Goal: Book appointment/travel/reservation

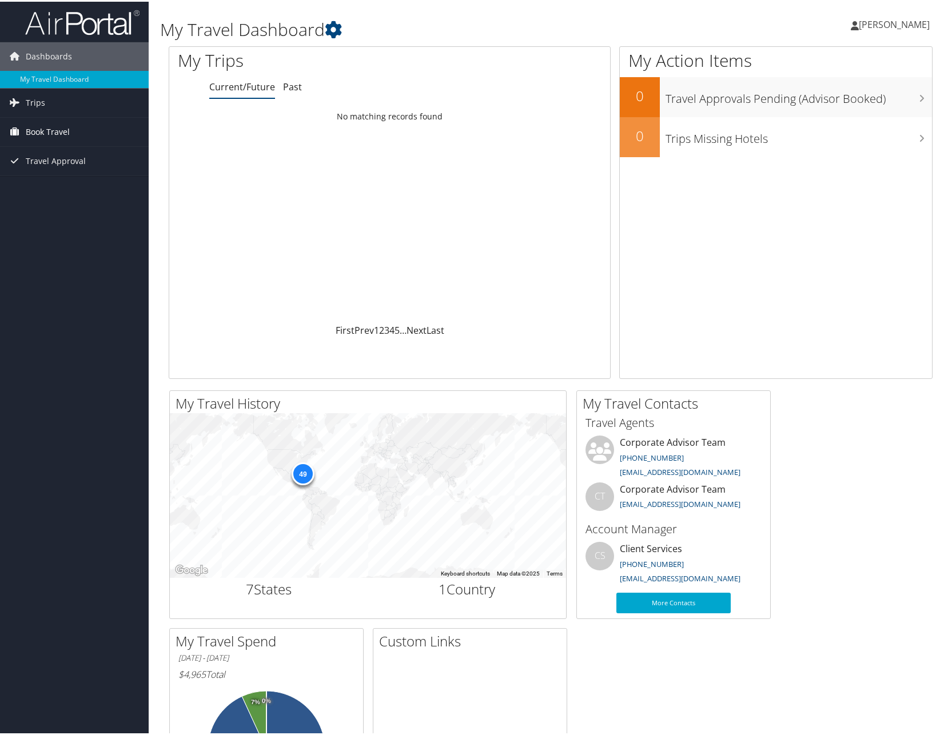
click at [45, 130] on span "Book Travel" at bounding box center [48, 130] width 44 height 29
click at [68, 188] on link "Book/Manage Online Trips" at bounding box center [74, 187] width 149 height 17
